Goal: Transaction & Acquisition: Purchase product/service

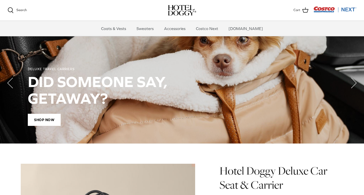
scroll to position [372, 0]
click at [181, 28] on link "Accessories" at bounding box center [175, 28] width 31 height 15
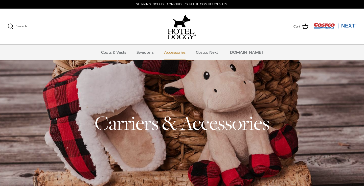
click at [183, 52] on link "Accessories" at bounding box center [175, 52] width 31 height 15
click at [213, 54] on link "Costco Next" at bounding box center [206, 52] width 31 height 15
click at [120, 51] on link "Coats & Vests" at bounding box center [114, 52] width 34 height 15
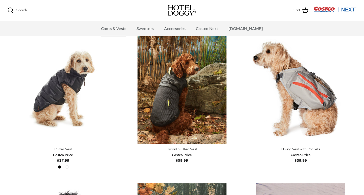
scroll to position [877, 0]
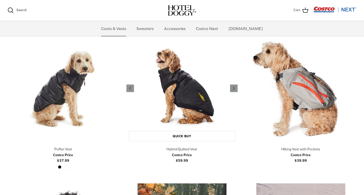
click at [175, 105] on img "Hybrid Quilted Vest" at bounding box center [181, 88] width 111 height 111
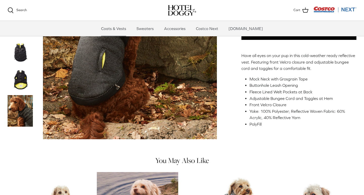
scroll to position [108, 0]
click at [18, 83] on img "Thumbnail Link" at bounding box center [20, 79] width 25 height 25
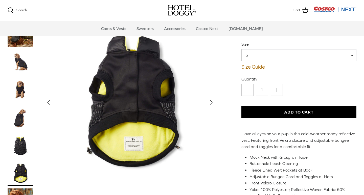
scroll to position [0, 0]
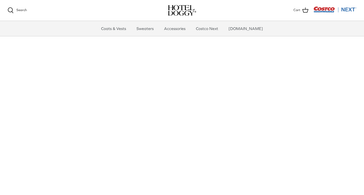
scroll to position [372, 0]
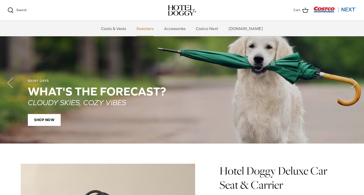
click at [150, 31] on link "Sweaters" at bounding box center [145, 28] width 26 height 15
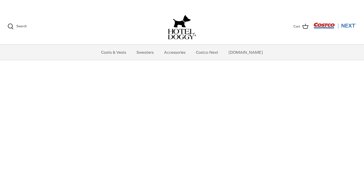
scroll to position [372, 0]
